Goal: Information Seeking & Learning: Learn about a topic

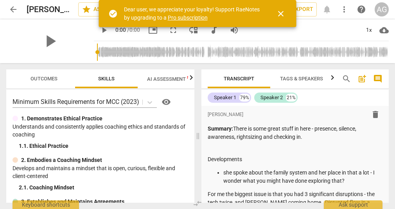
click at [196, 77] on span "AI Assessment New" at bounding box center [171, 79] width 49 height 6
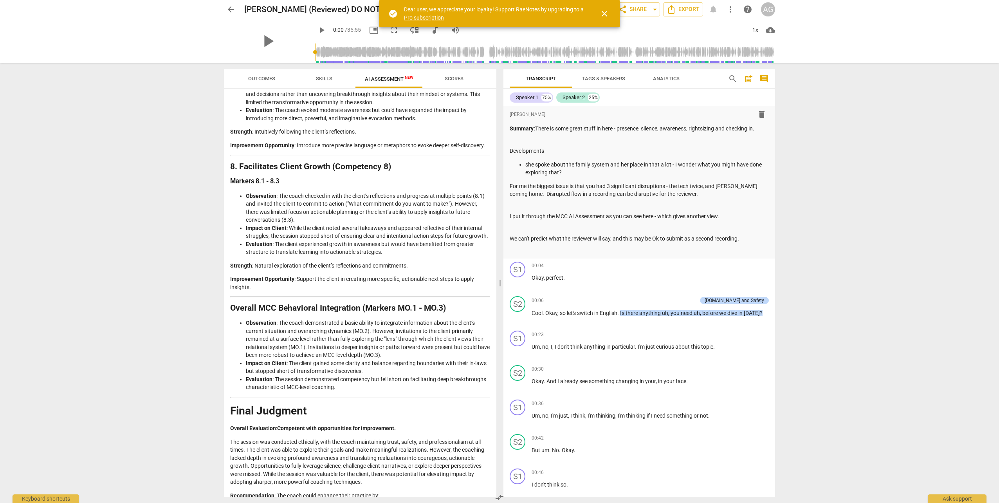
scroll to position [1159, 0]
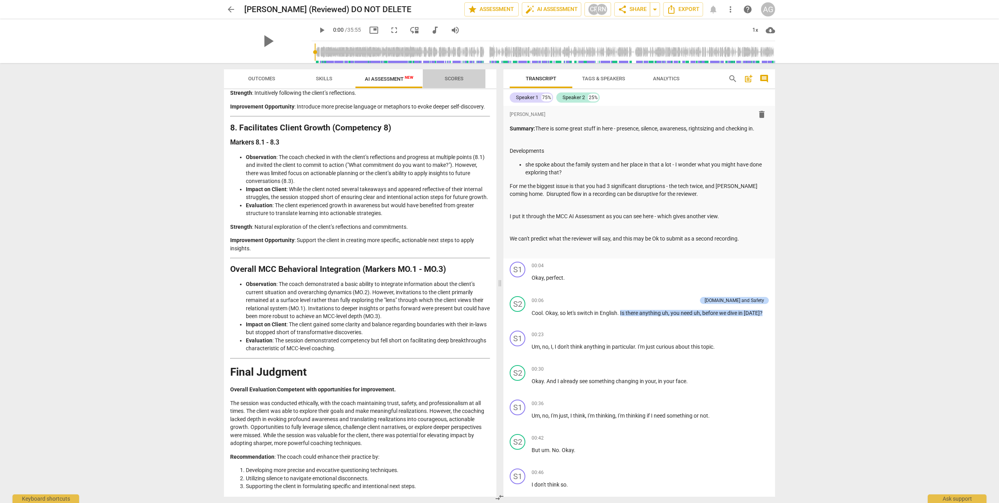
click at [395, 77] on span "Scores" at bounding box center [454, 79] width 19 height 6
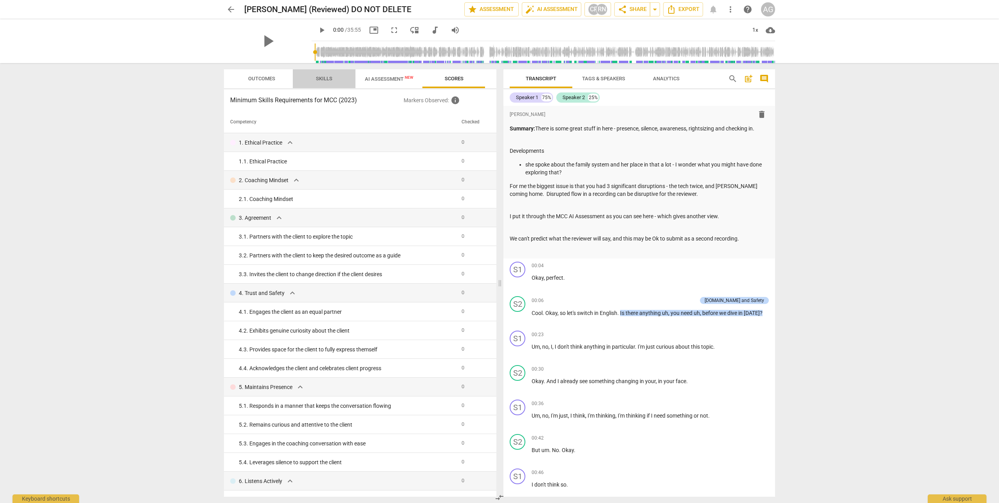
click at [311, 78] on span "Skills" at bounding box center [324, 79] width 35 height 11
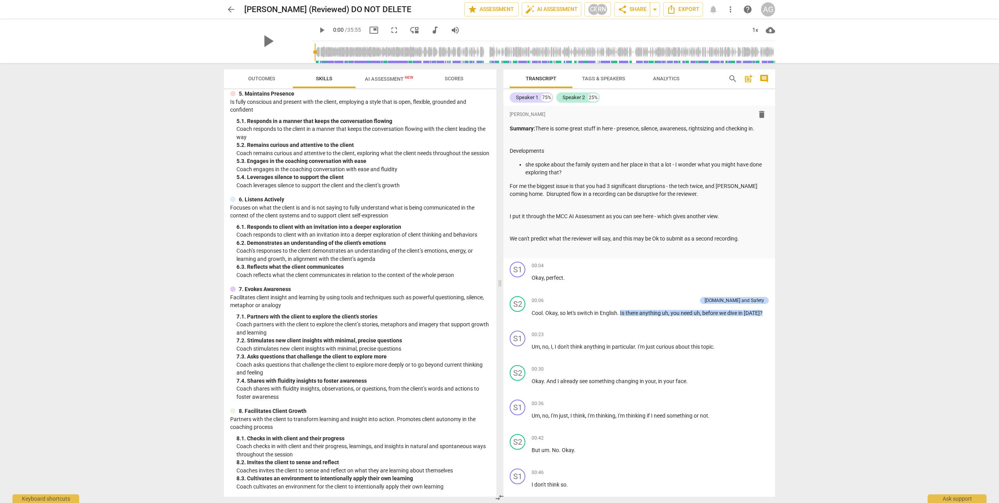
scroll to position [0, 0]
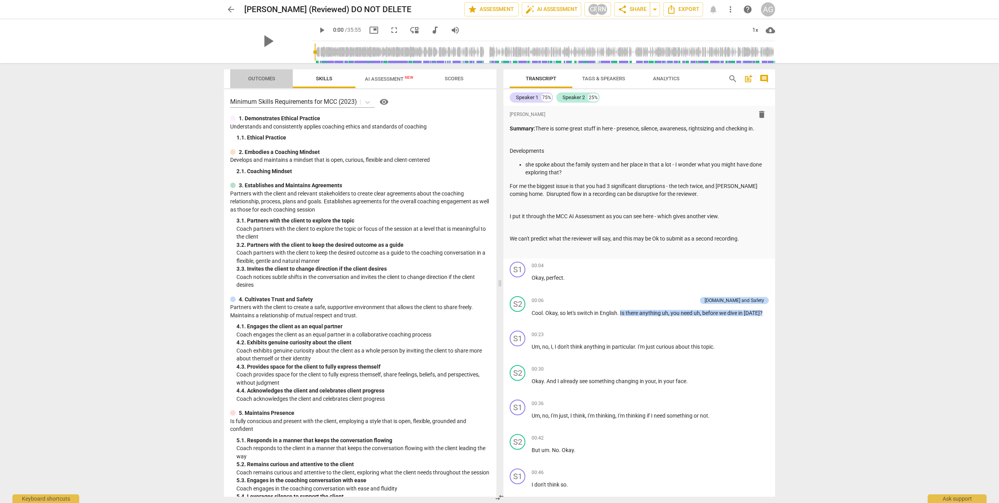
click at [258, 81] on span "Outcomes" at bounding box center [261, 79] width 27 height 6
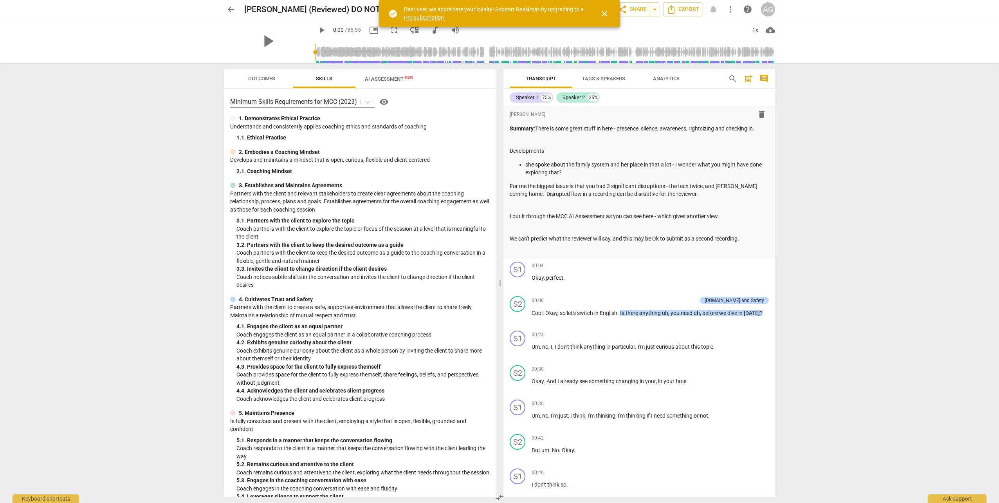
click at [43, 76] on div "arrow_back [PERSON_NAME] (Reviewed) DO NOT DELETE edit star Assessment auto_fix…" at bounding box center [499, 251] width 999 height 503
click at [253, 79] on span "Outcomes" at bounding box center [261, 79] width 27 height 6
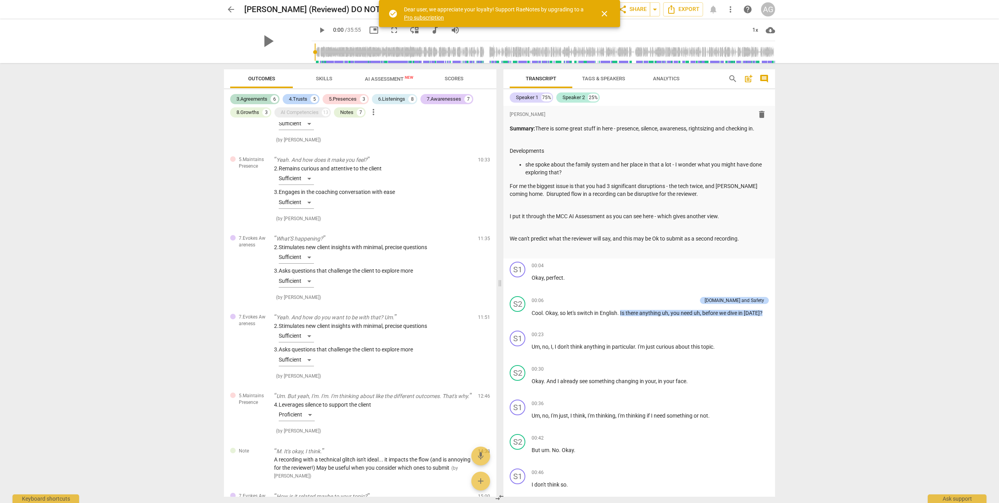
scroll to position [744, 0]
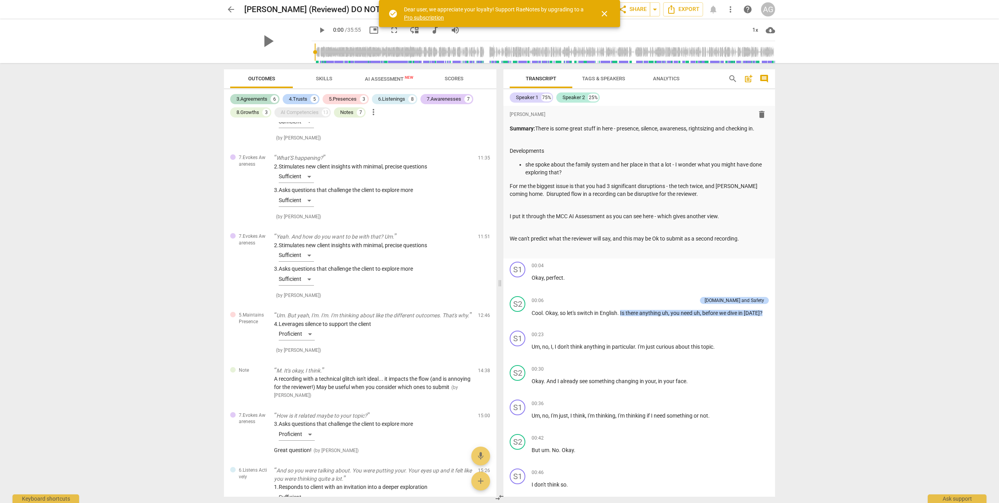
click at [323, 80] on span "Skills" at bounding box center [324, 79] width 16 height 6
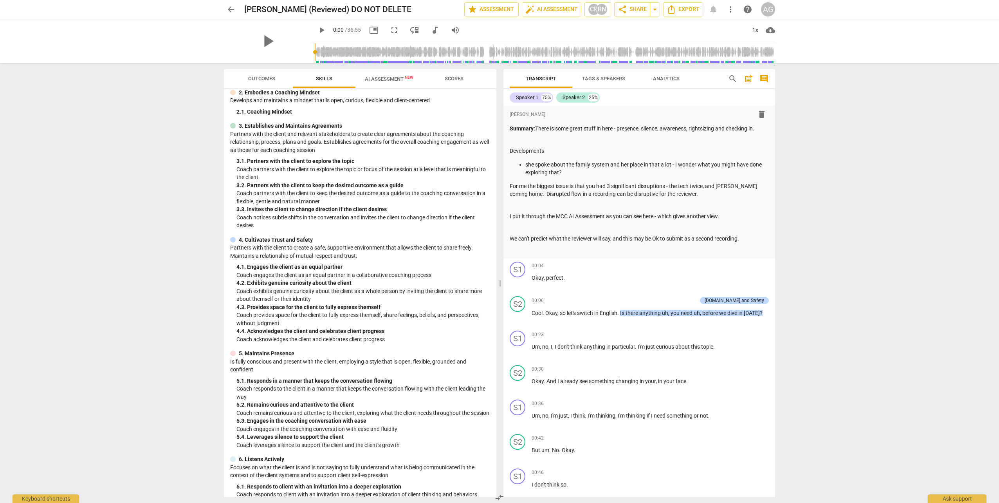
scroll to position [0, 0]
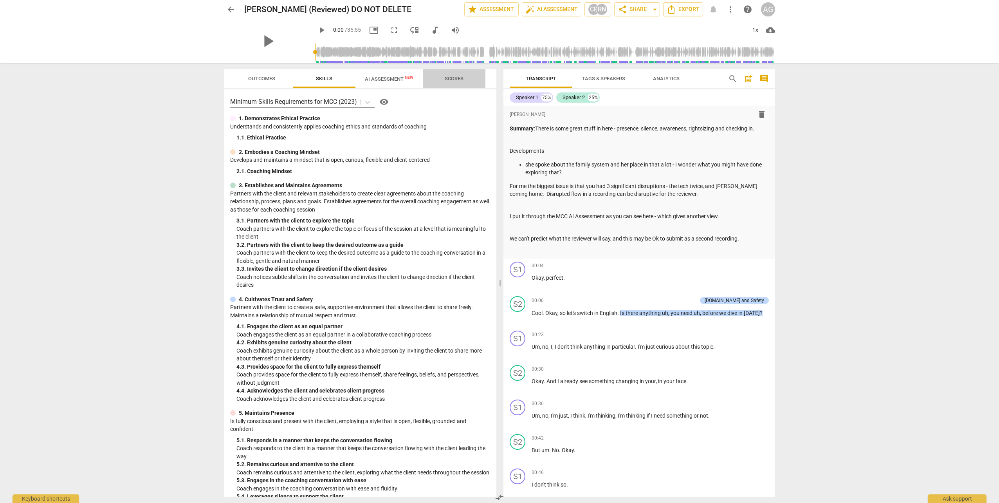
click at [452, 76] on span "Scores" at bounding box center [454, 79] width 19 height 6
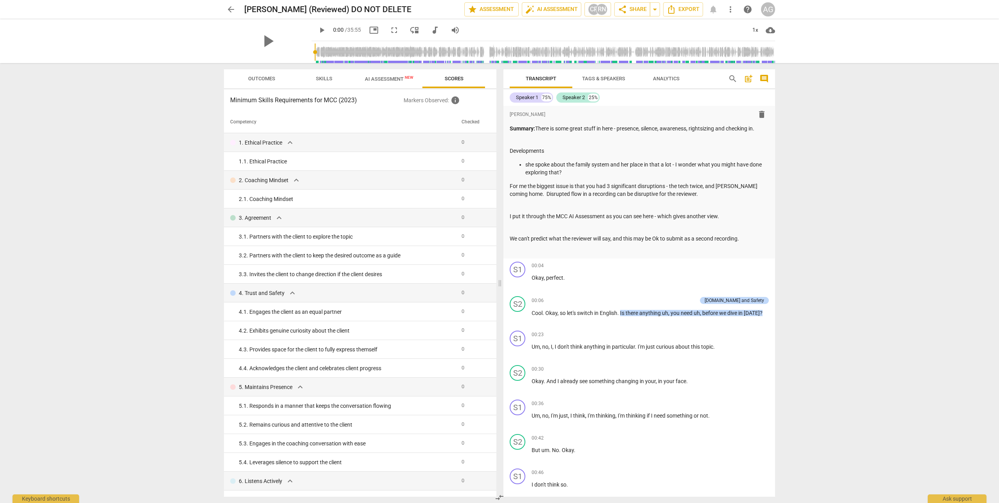
click at [498, 79] on span "Analytics" at bounding box center [666, 79] width 27 height 6
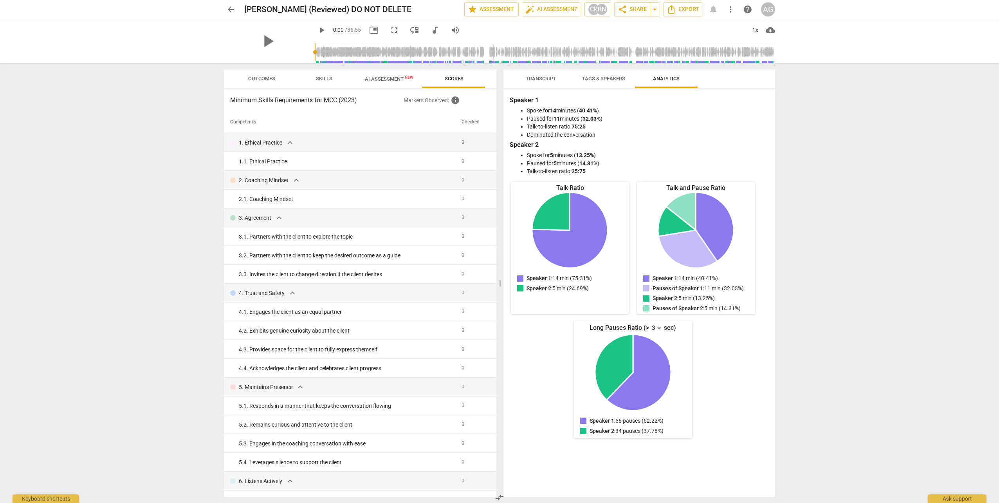
click at [379, 75] on span "AI Assessment New" at bounding box center [388, 79] width 67 height 12
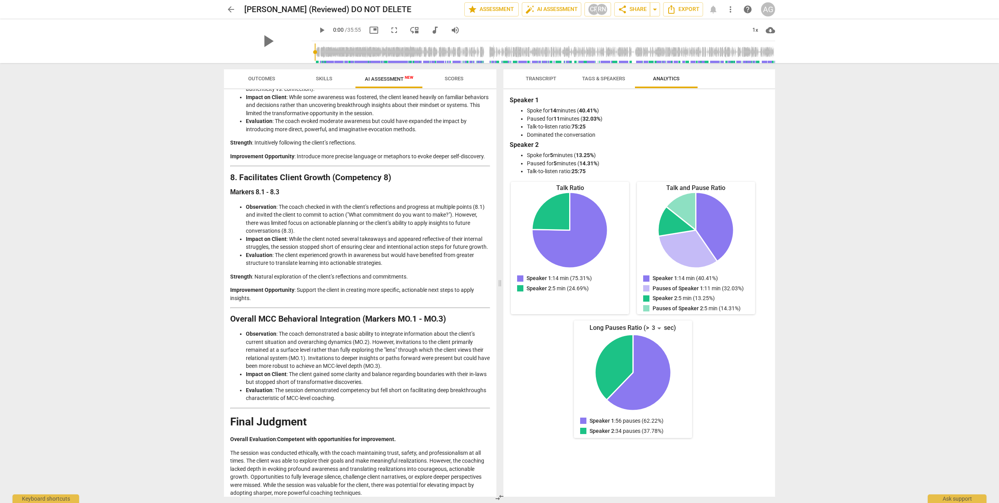
scroll to position [1135, 0]
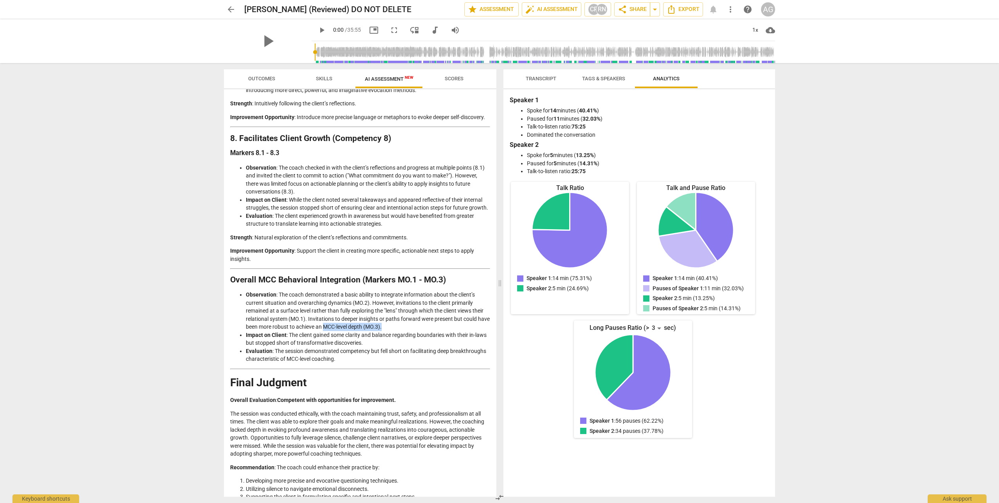
drag, startPoint x: 397, startPoint y: 341, endPoint x: 336, endPoint y: 340, distance: 61.5
click at [336, 220] on li "Observation : The coach demonstrated a basic ability to integrate information a…" at bounding box center [368, 310] width 244 height 40
copy li "MCC-level depth (MO.3)."
click at [327, 76] on span "Skills" at bounding box center [324, 79] width 16 height 6
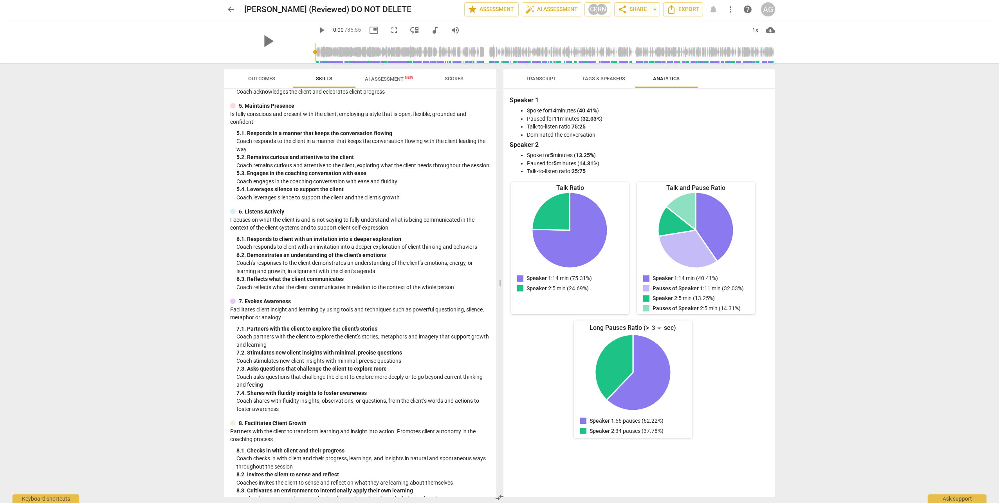
scroll to position [327, 0]
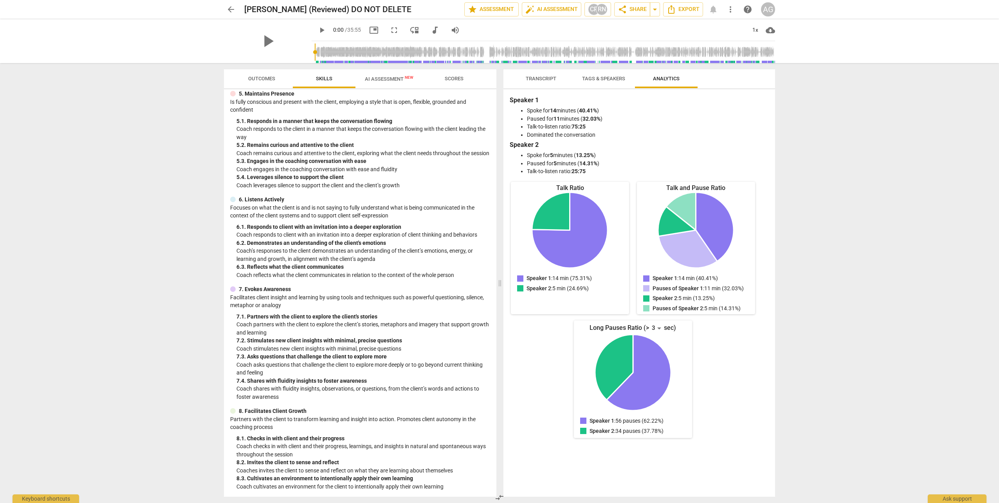
click at [391, 76] on span "AI Assessment New" at bounding box center [389, 79] width 49 height 6
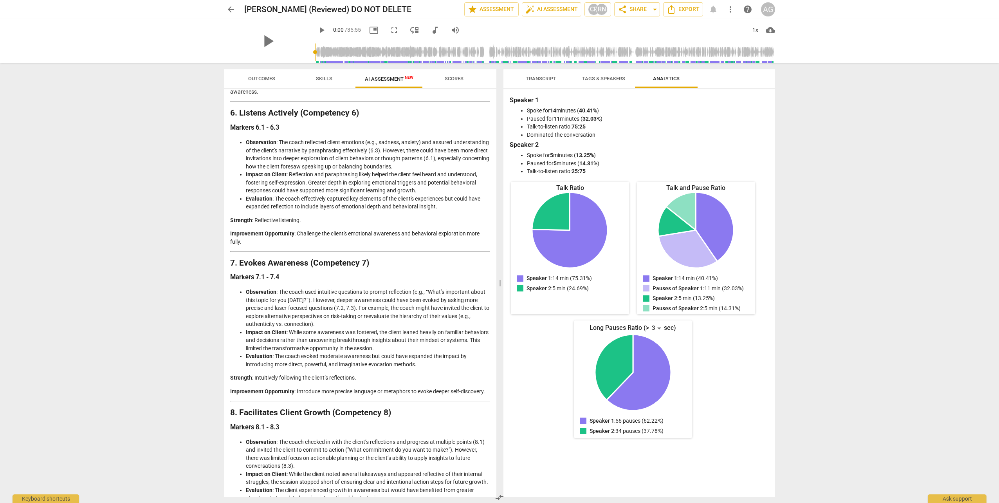
scroll to position [1159, 0]
